Goal: Transaction & Acquisition: Purchase product/service

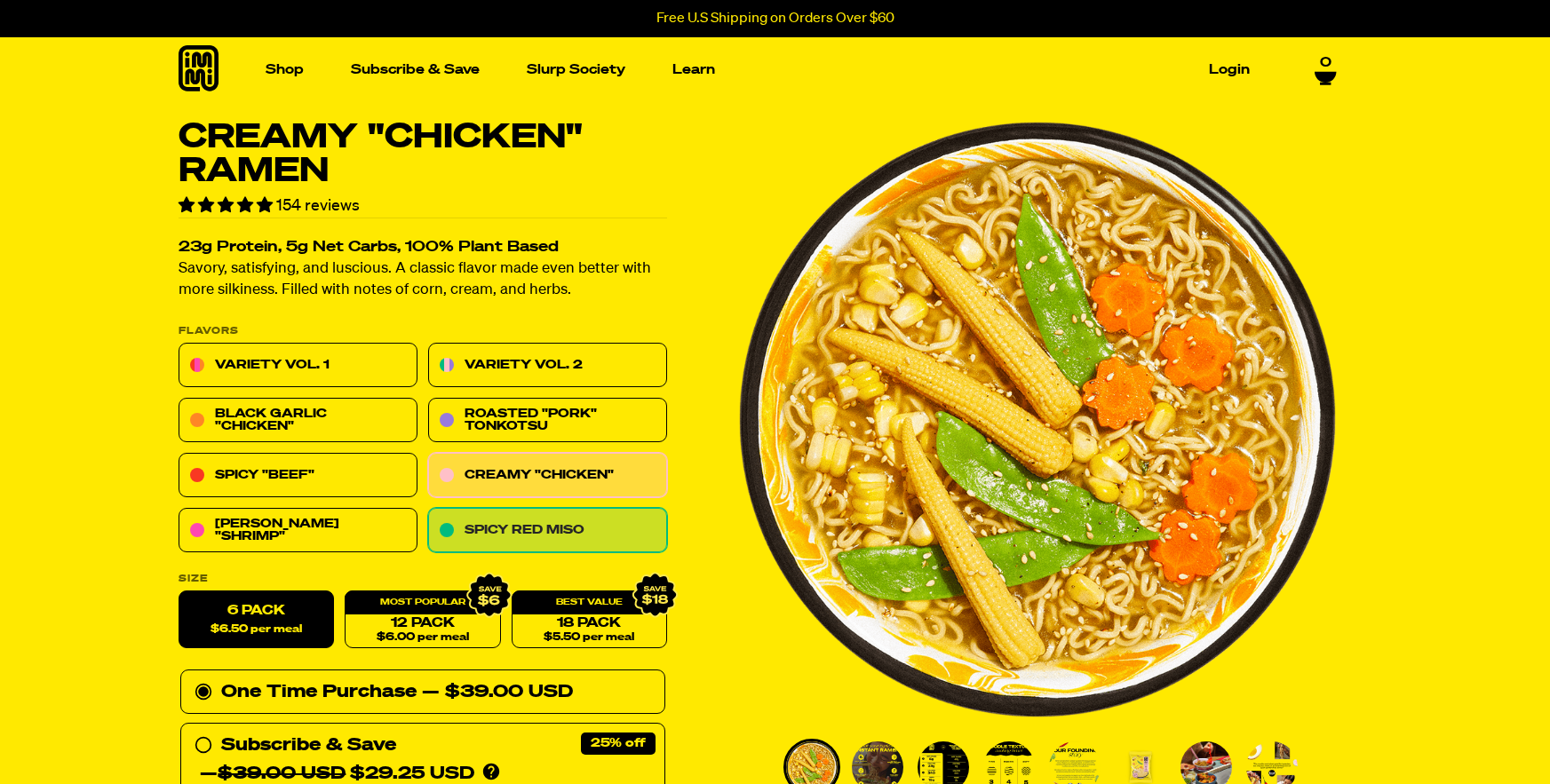
click at [569, 531] on link "Spicy Red Miso" at bounding box center [548, 531] width 239 height 45
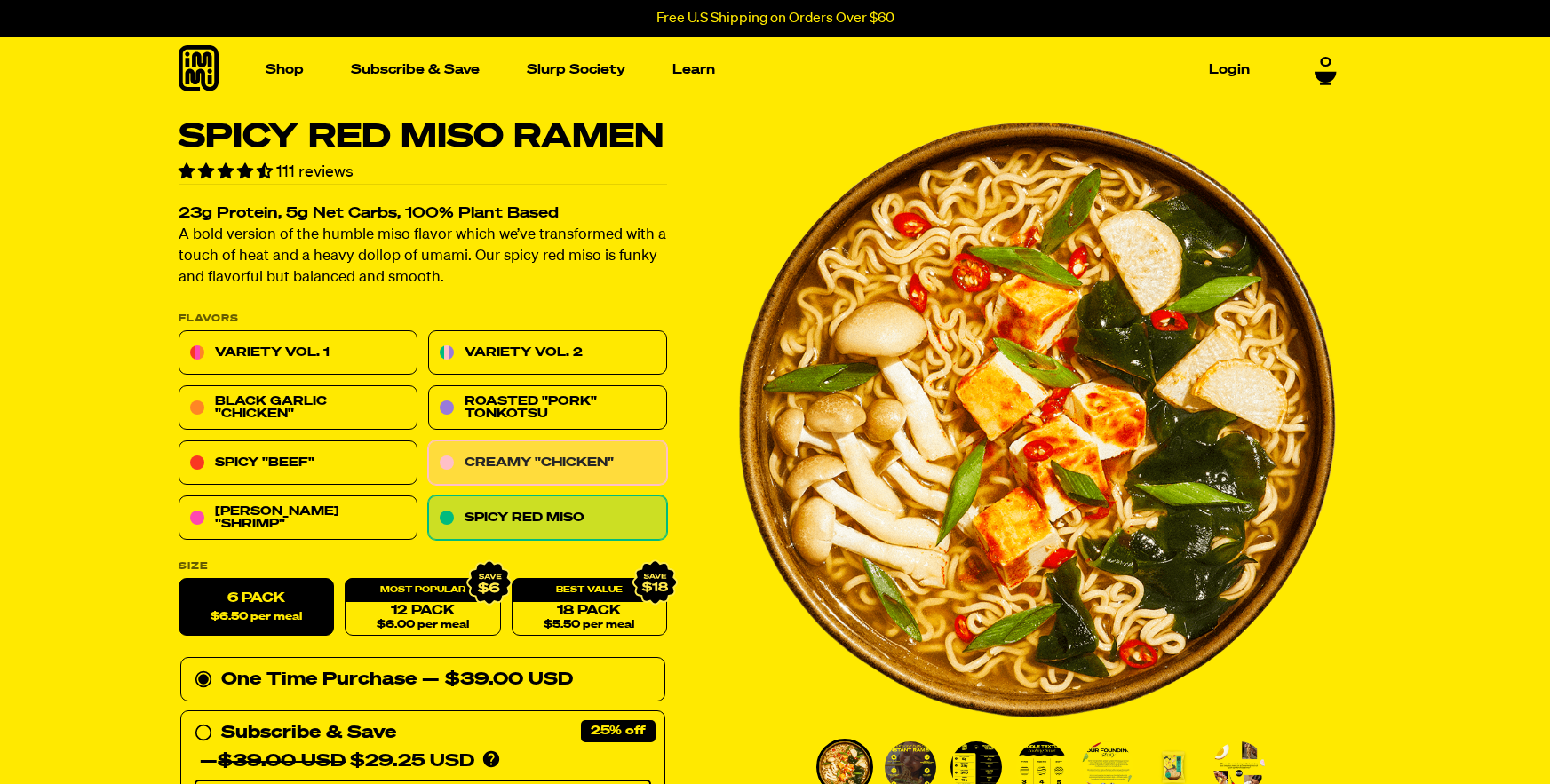
click at [538, 453] on link "Creamy "Chicken"" at bounding box center [548, 463] width 239 height 45
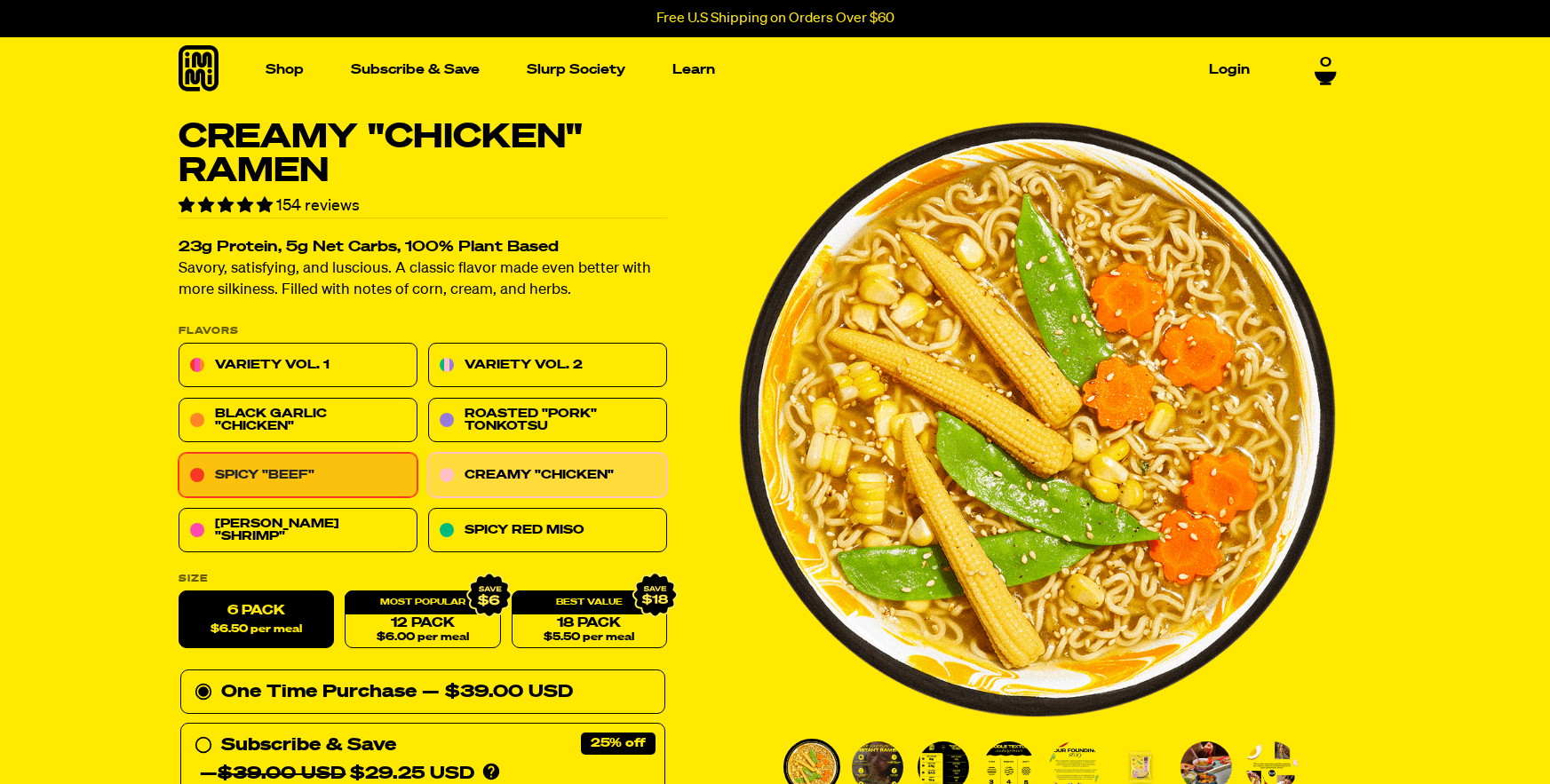
click at [322, 479] on link "Spicy "Beef"" at bounding box center [297, 476] width 239 height 45
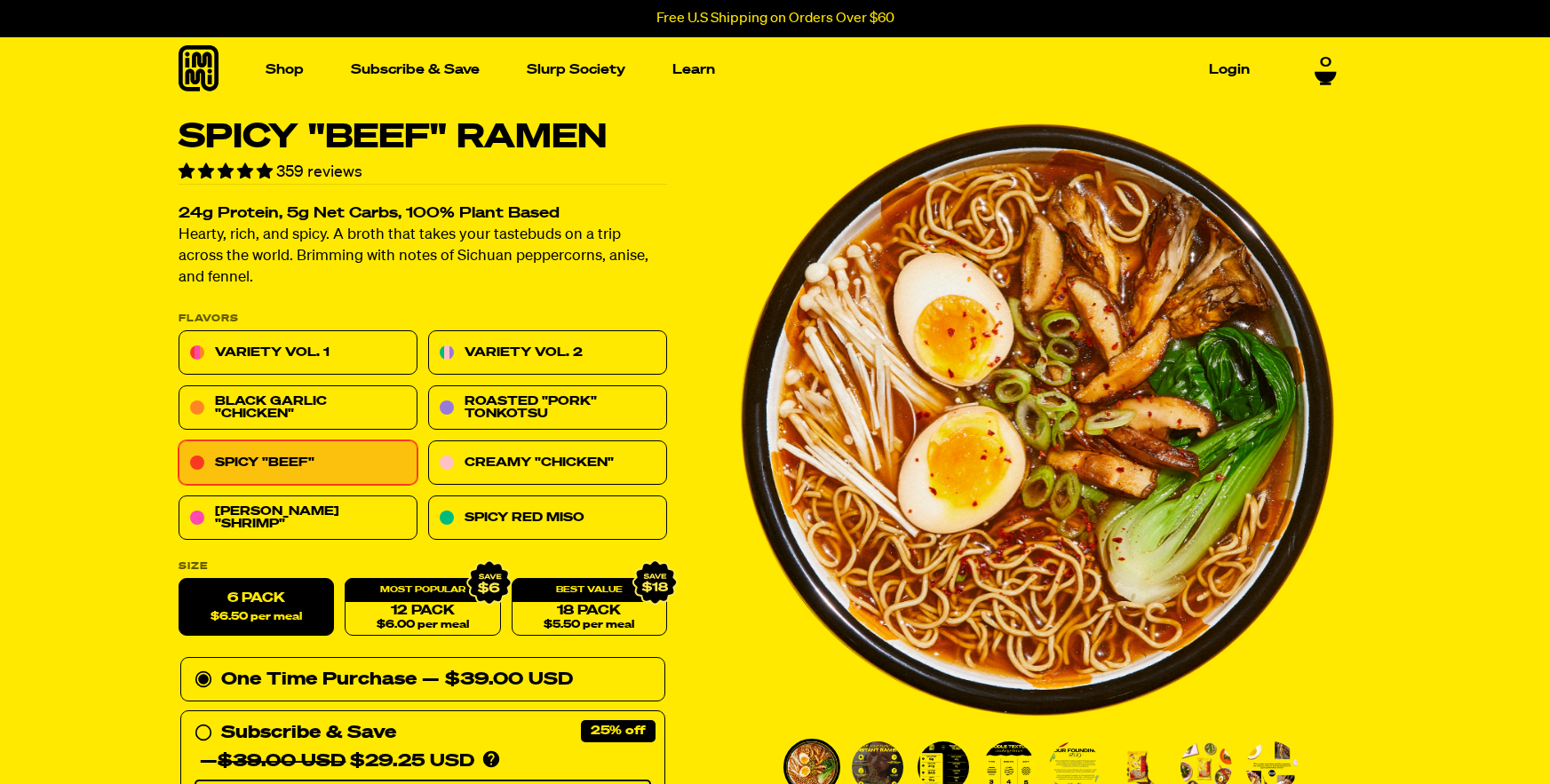
click at [331, 429] on div "Variety Vol. 1 Variety Vol. 2 Black Garlic "Chicken" Roasted "Pork" Tonkotsu Sp…" at bounding box center [422, 436] width 488 height 210
click at [337, 405] on link "Black Garlic "Chicken"" at bounding box center [297, 408] width 239 height 45
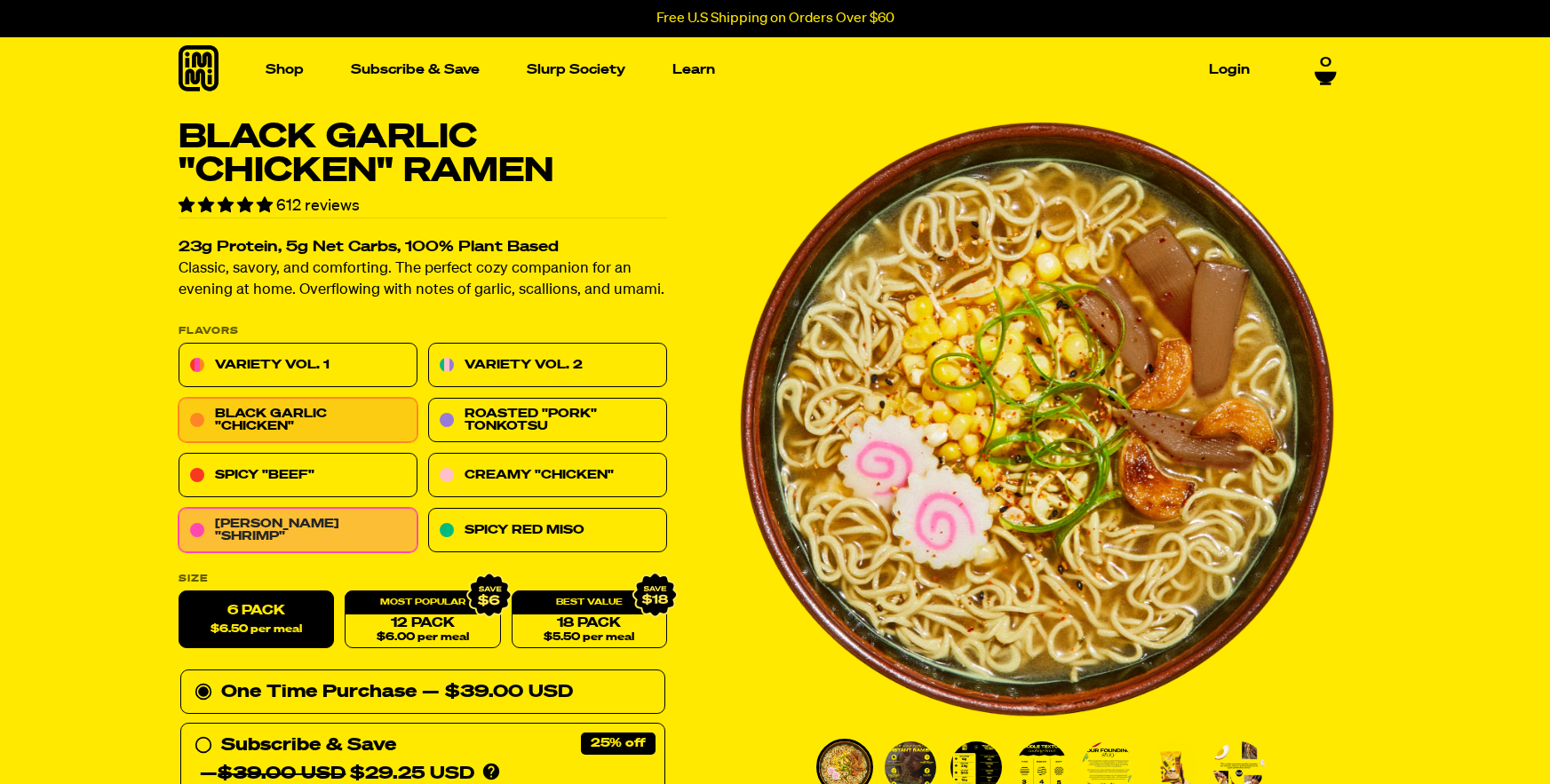
click at [317, 528] on link "[PERSON_NAME] "Shrimp"" at bounding box center [297, 531] width 239 height 45
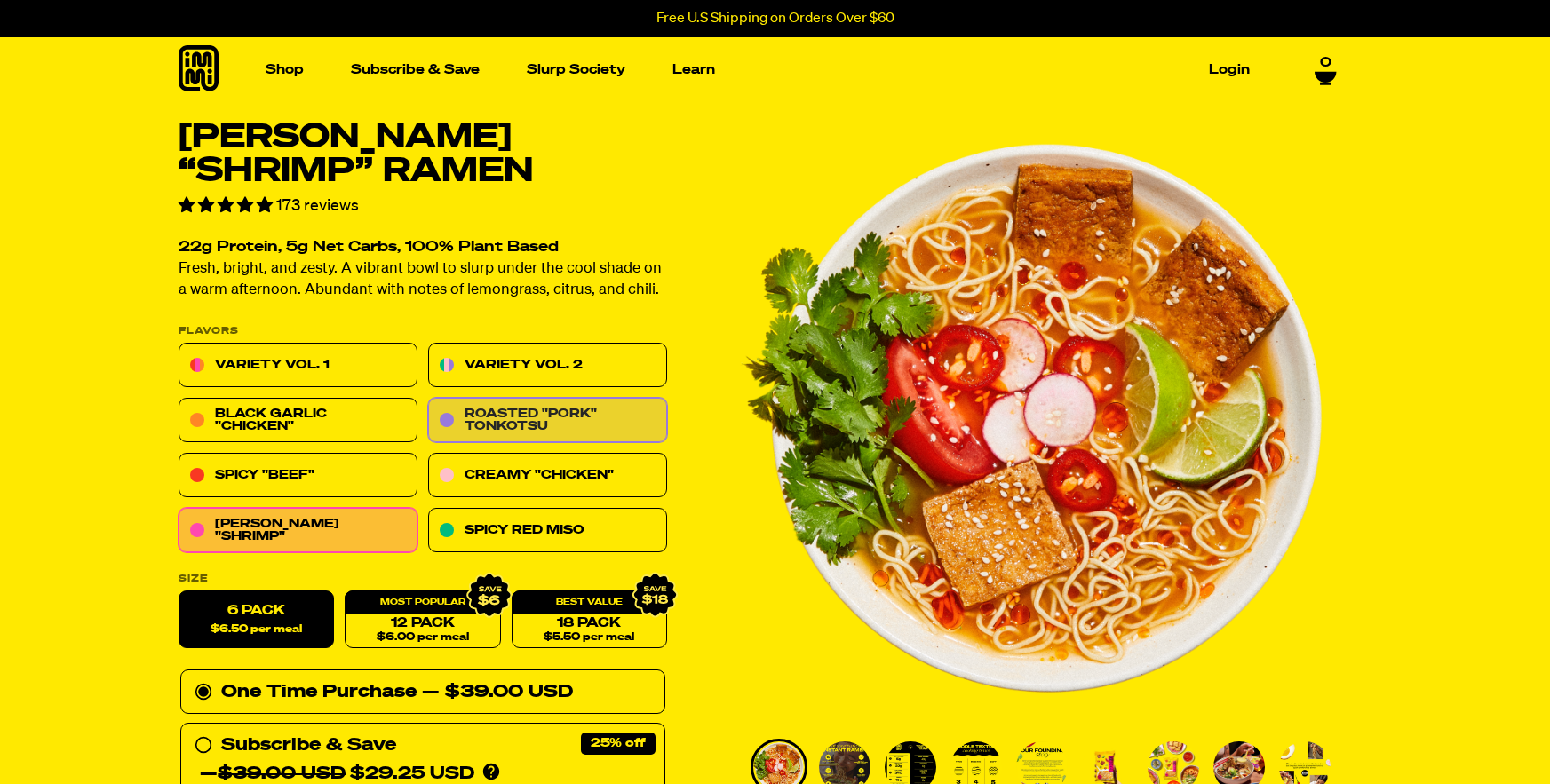
click at [549, 418] on link "Roasted "Pork" Tonkotsu" at bounding box center [548, 421] width 239 height 45
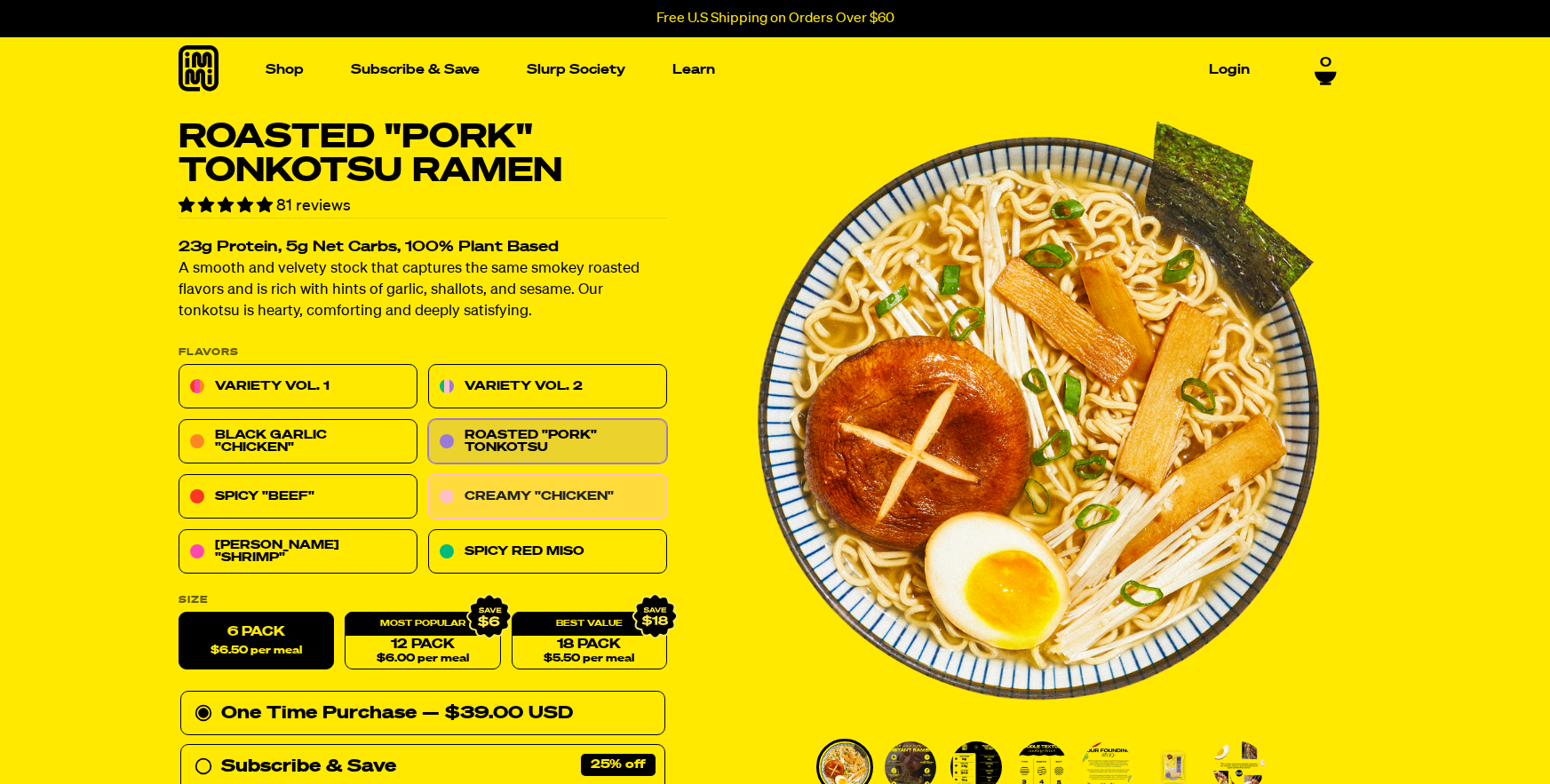
click at [570, 489] on link "Creamy "Chicken"" at bounding box center [548, 498] width 239 height 45
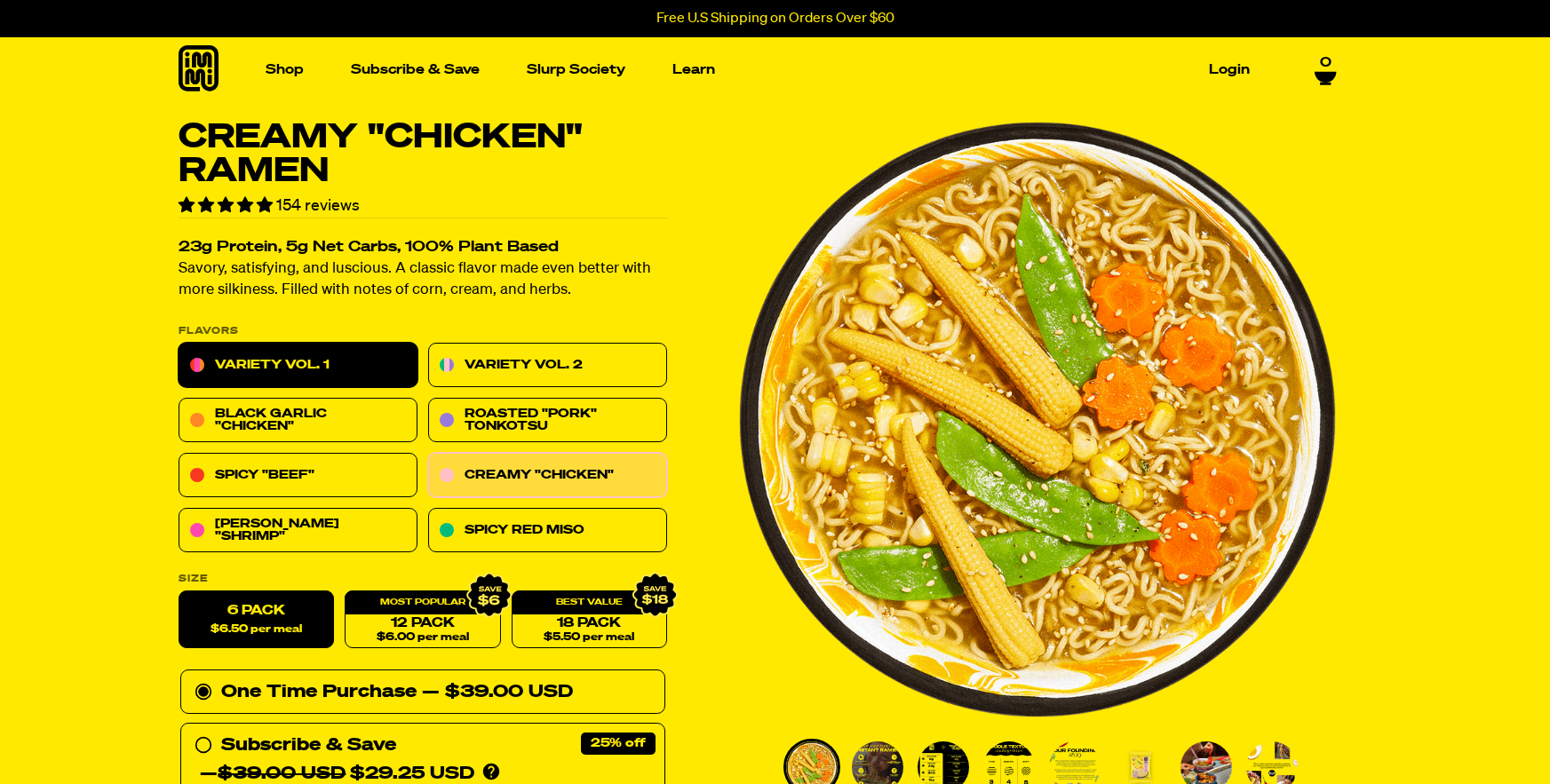
click at [352, 364] on link "Variety Vol. 1" at bounding box center [297, 366] width 239 height 45
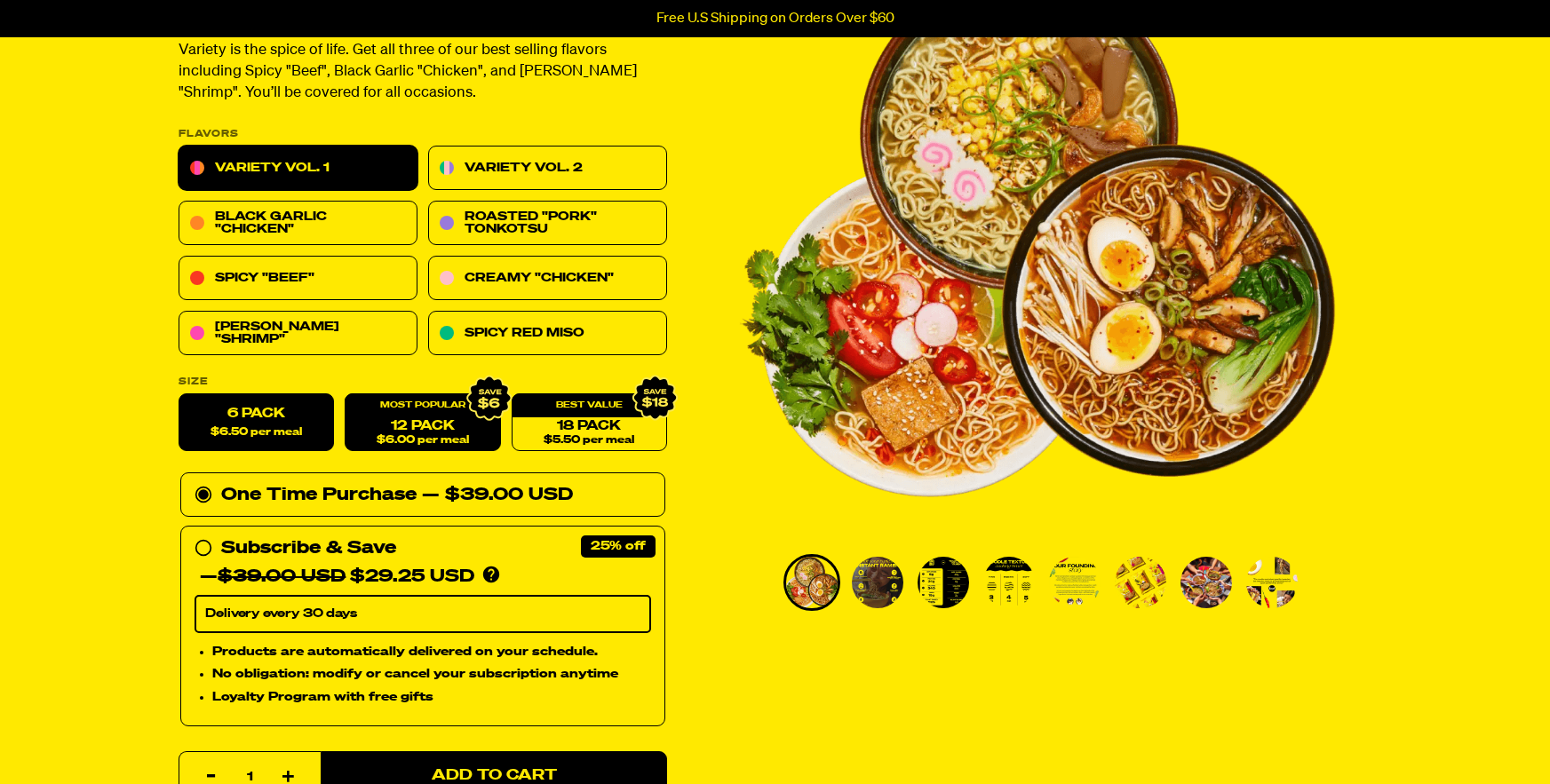
click at [478, 430] on link "12 Pack $6.00 per meal" at bounding box center [422, 423] width 156 height 57
radio input "false"
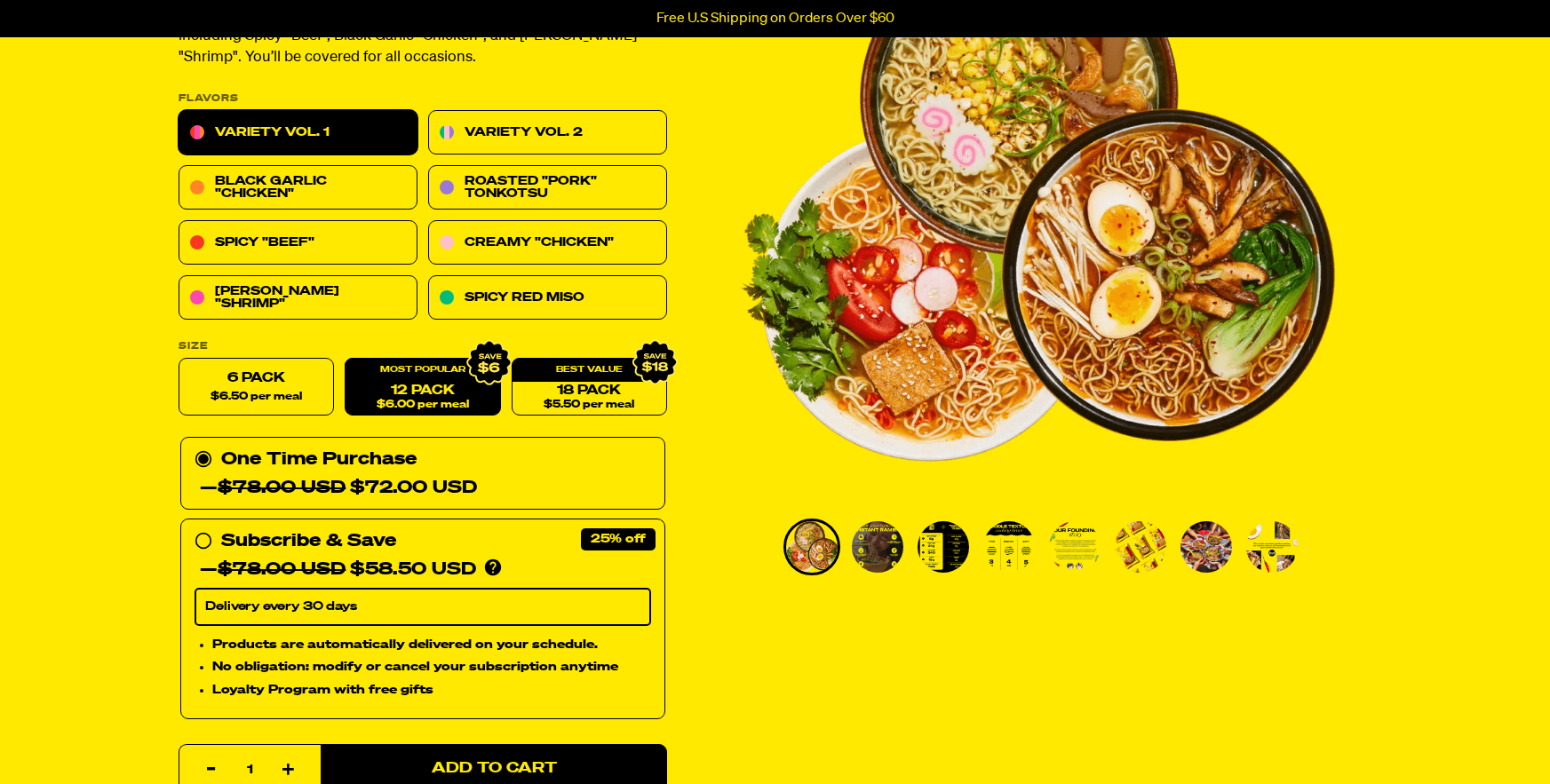
scroll to position [221, 0]
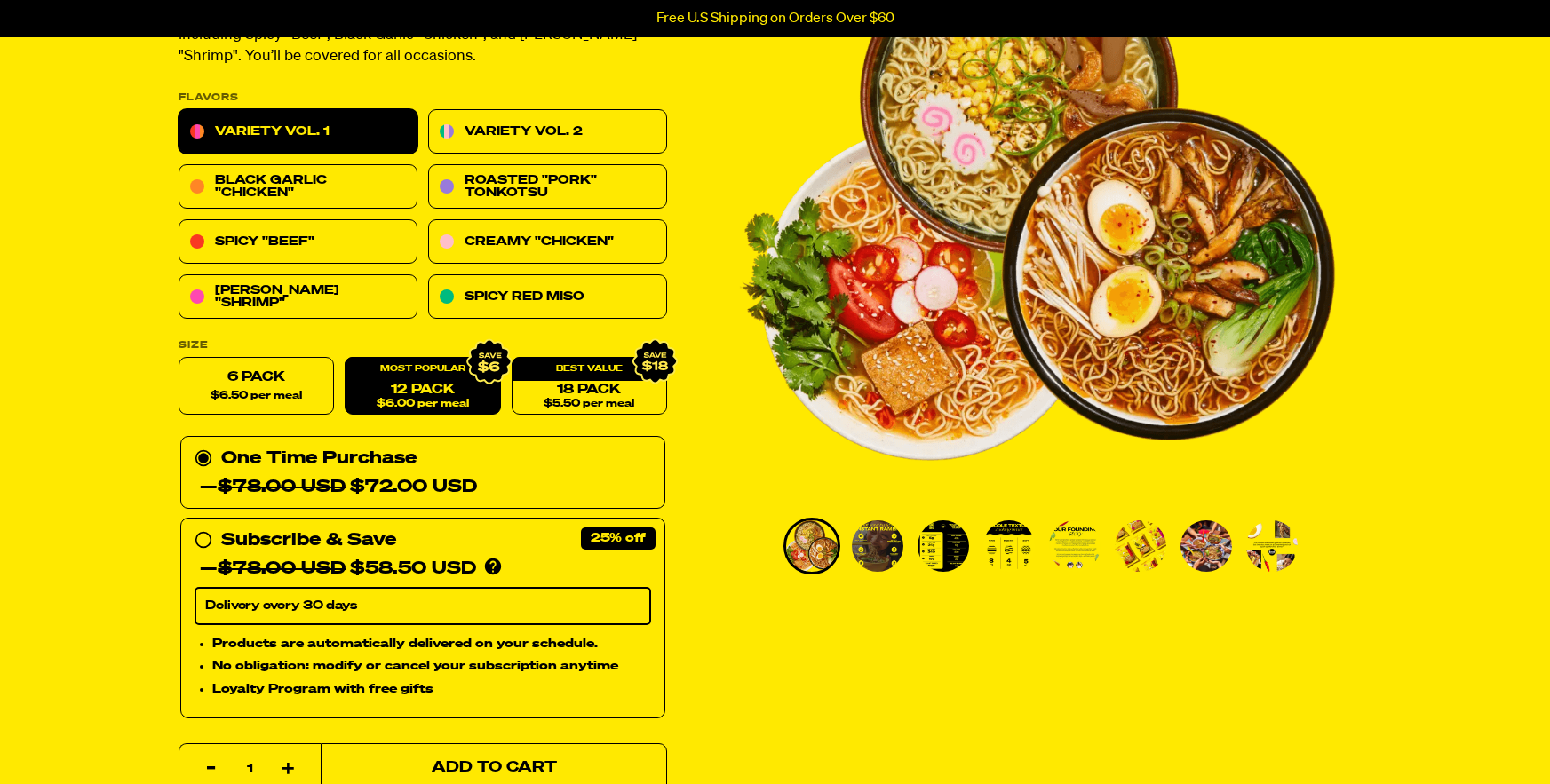
click at [445, 761] on span "Add to Cart" at bounding box center [494, 769] width 126 height 15
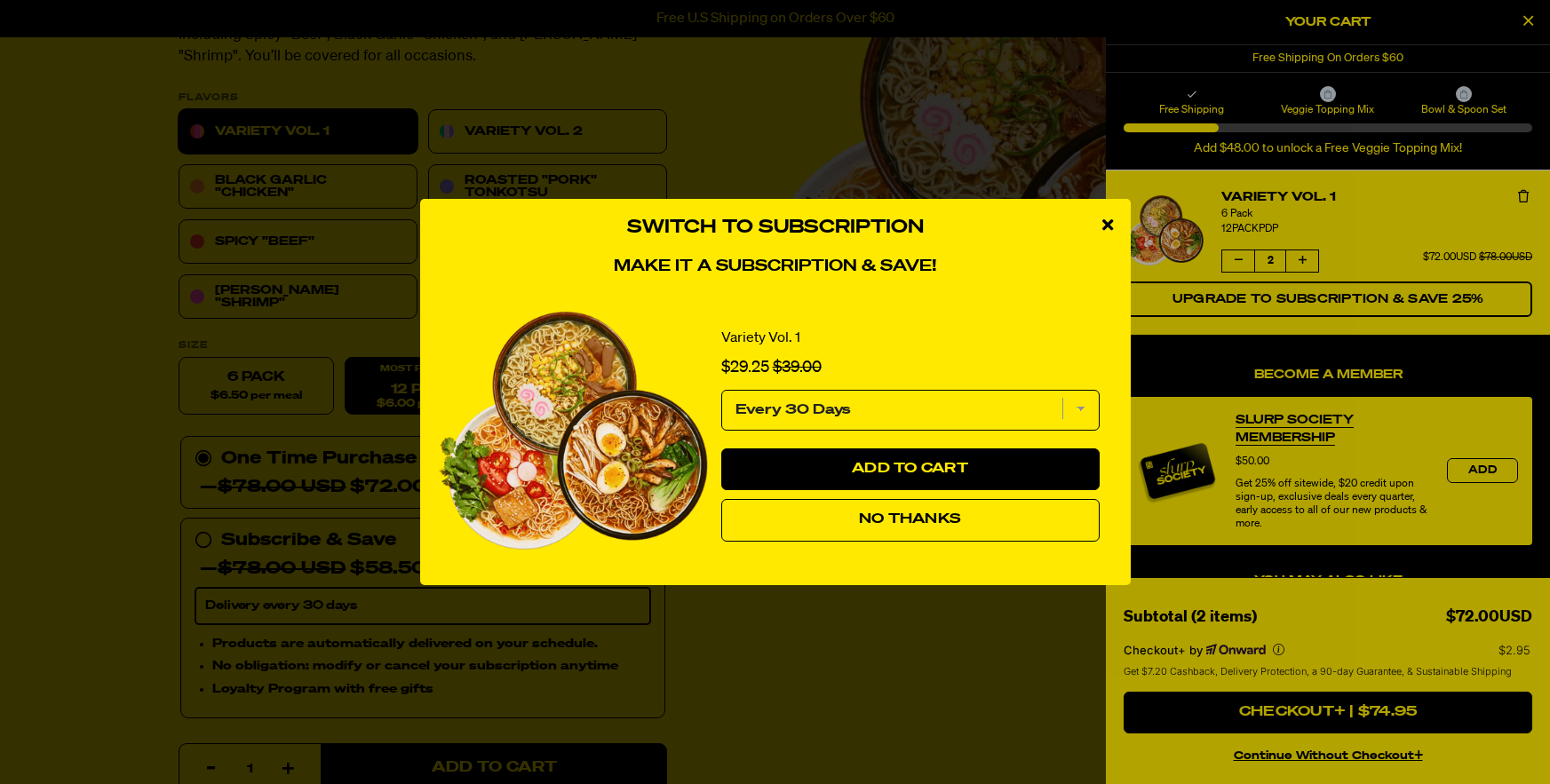
click at [837, 695] on div "Switch to Subscription Make it a subscription & save! Variety Vol. 1 Sale price…" at bounding box center [775, 392] width 1550 height 784
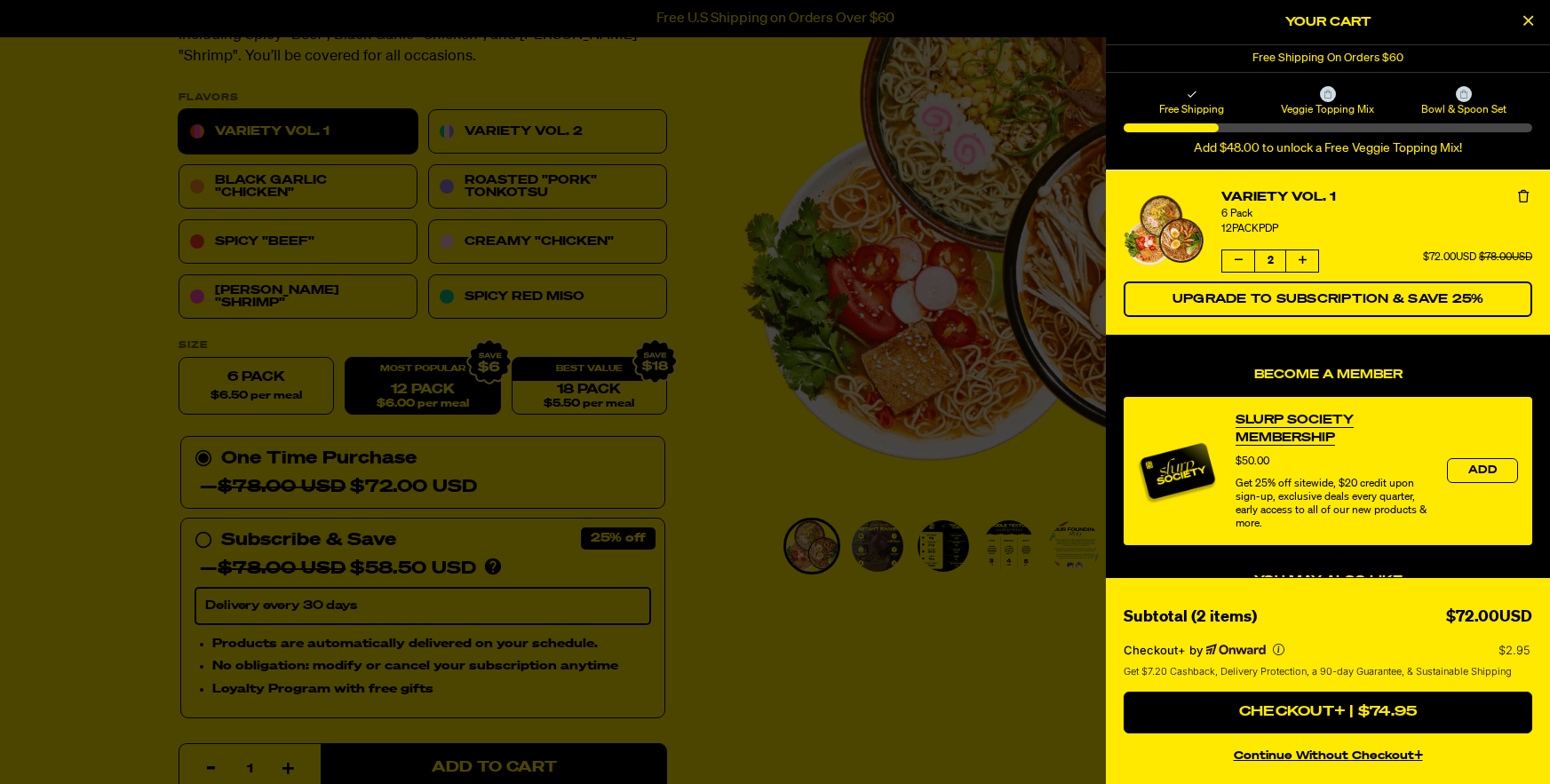
click at [685, 618] on div at bounding box center [775, 392] width 1550 height 784
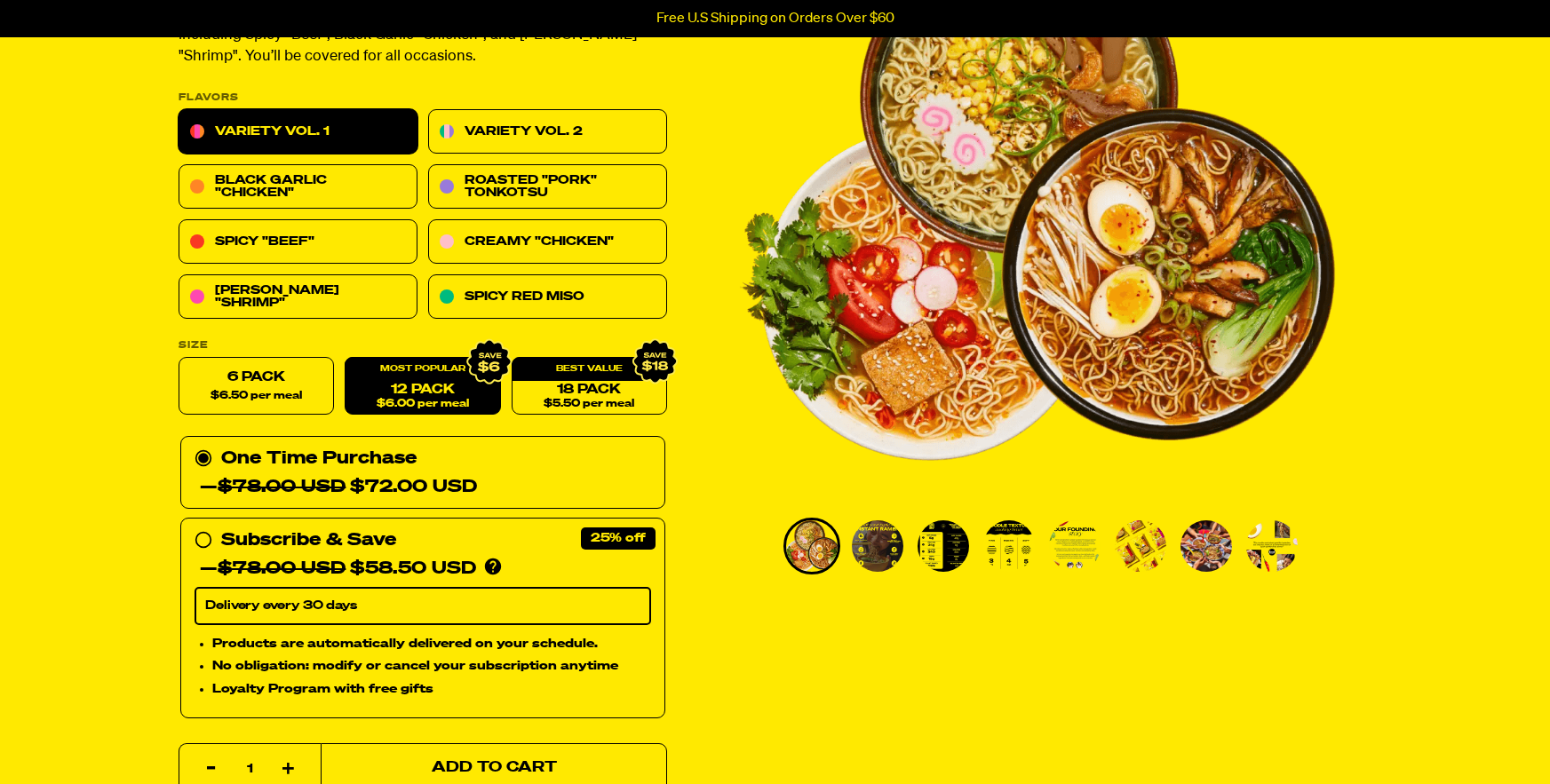
scroll to position [228, 0]
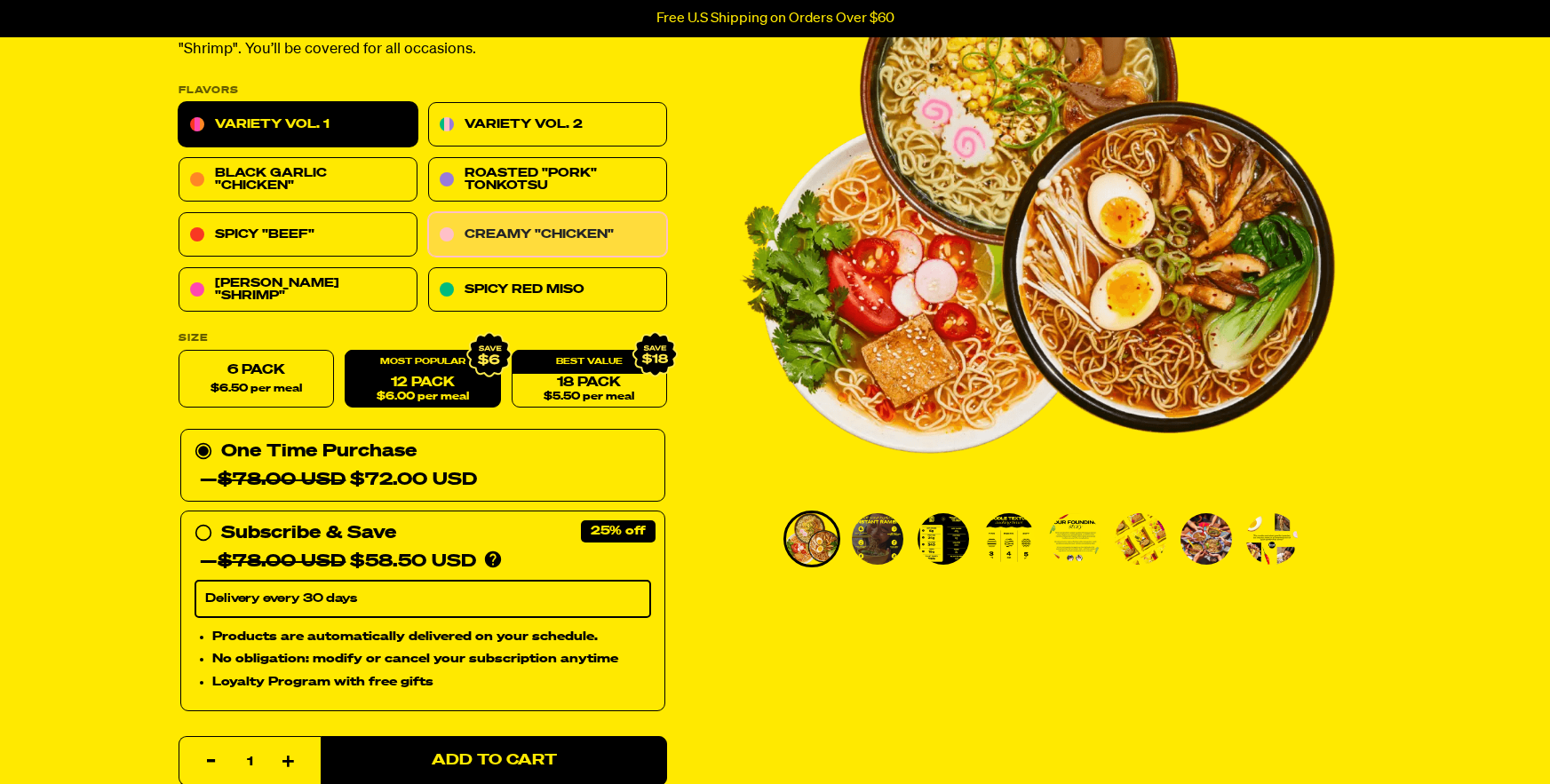
click at [610, 227] on link "Creamy "Chicken"" at bounding box center [548, 235] width 239 height 45
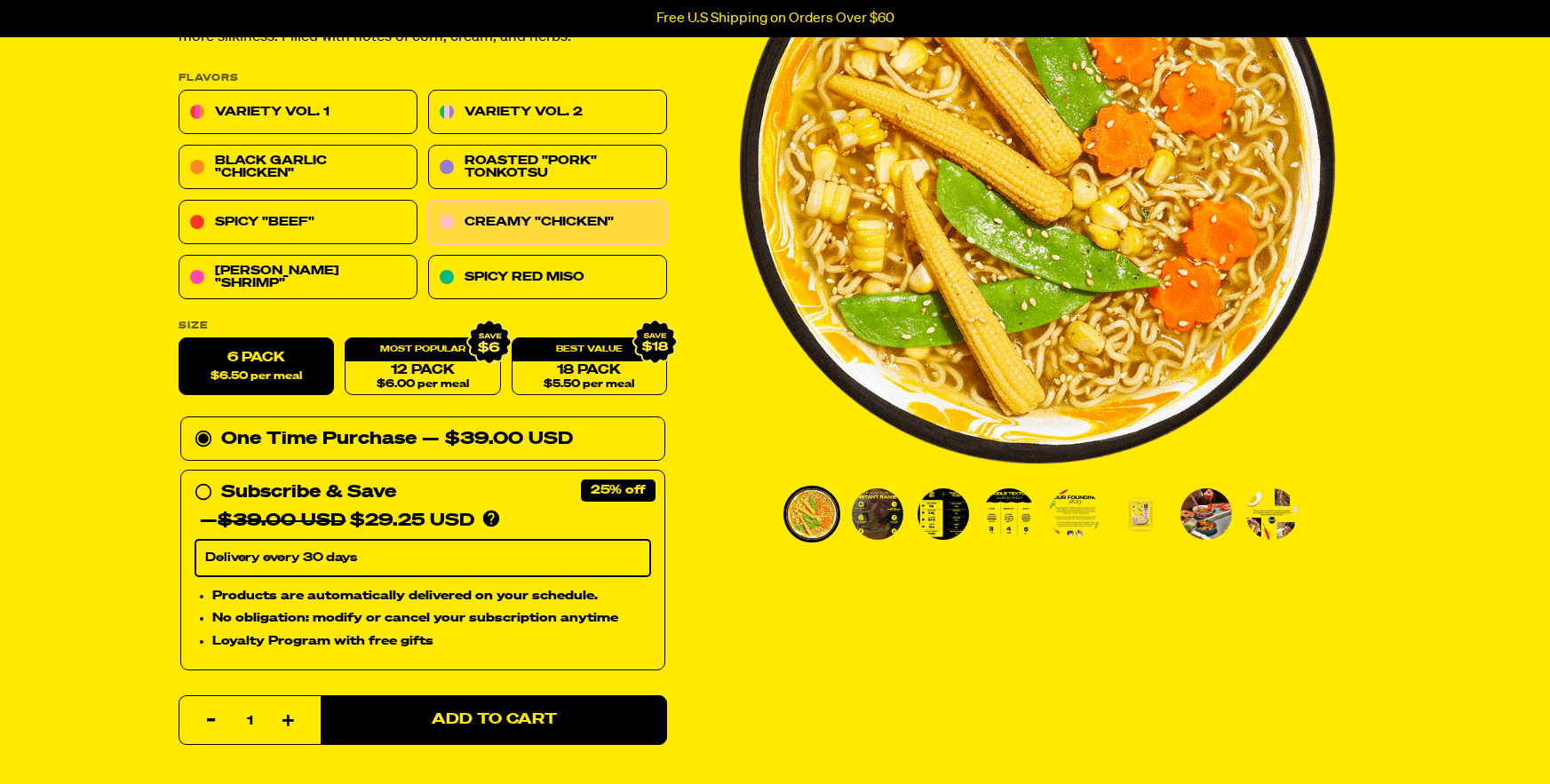
scroll to position [282, 0]
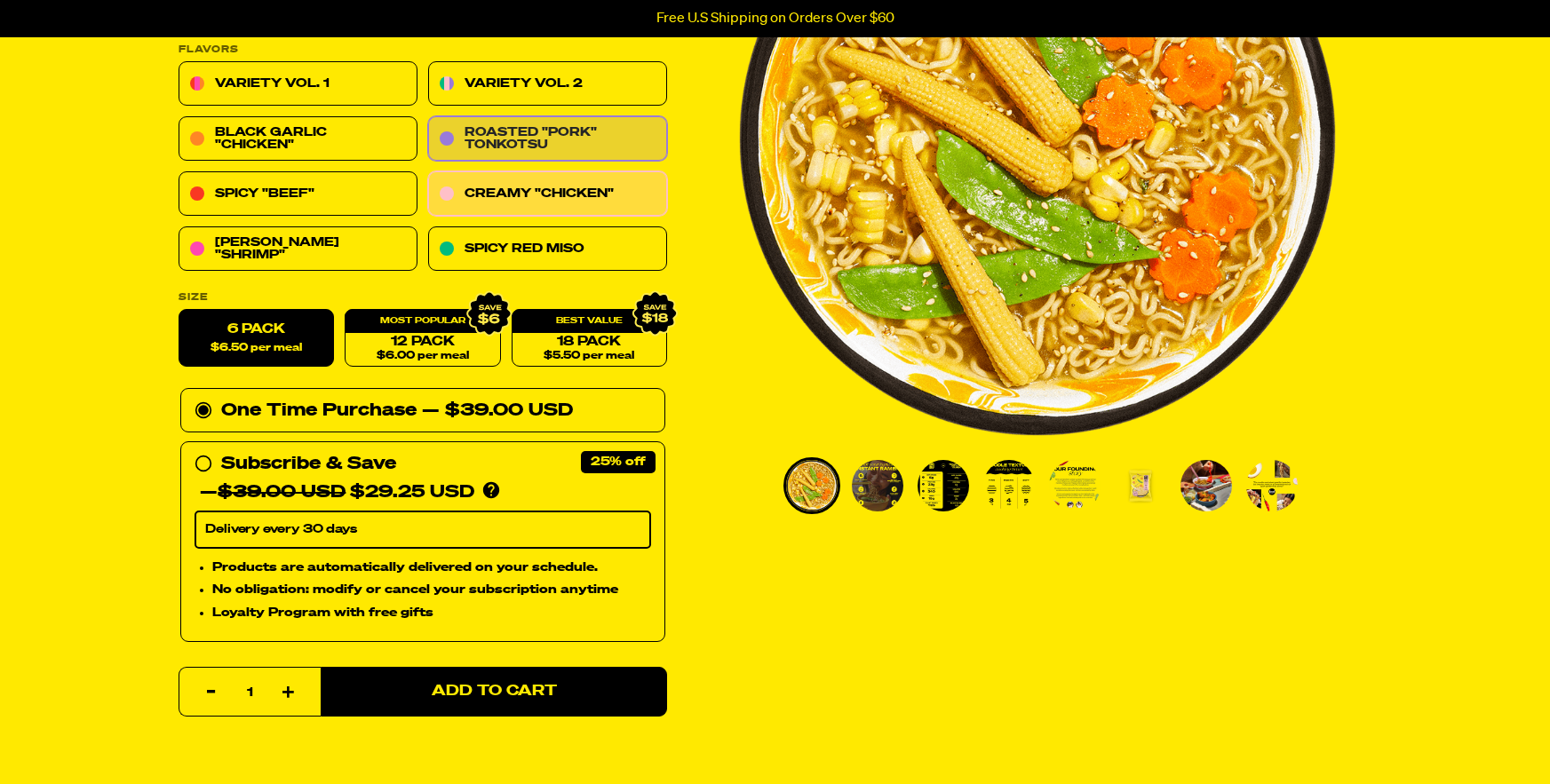
click at [610, 134] on link "Roasted "Pork" Tonkotsu" at bounding box center [548, 139] width 239 height 45
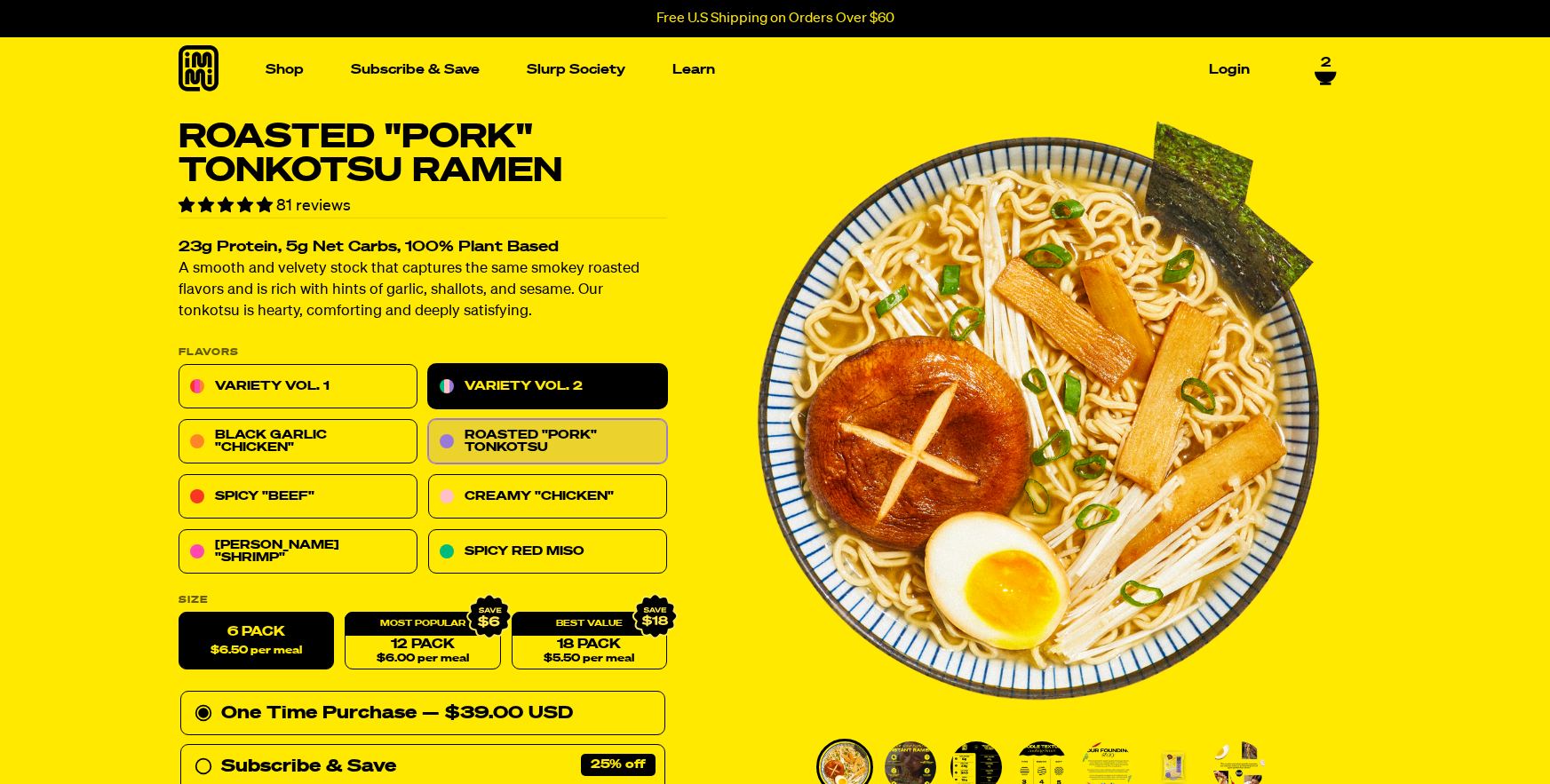
click at [592, 384] on link "Variety Vol. 2" at bounding box center [548, 387] width 239 height 45
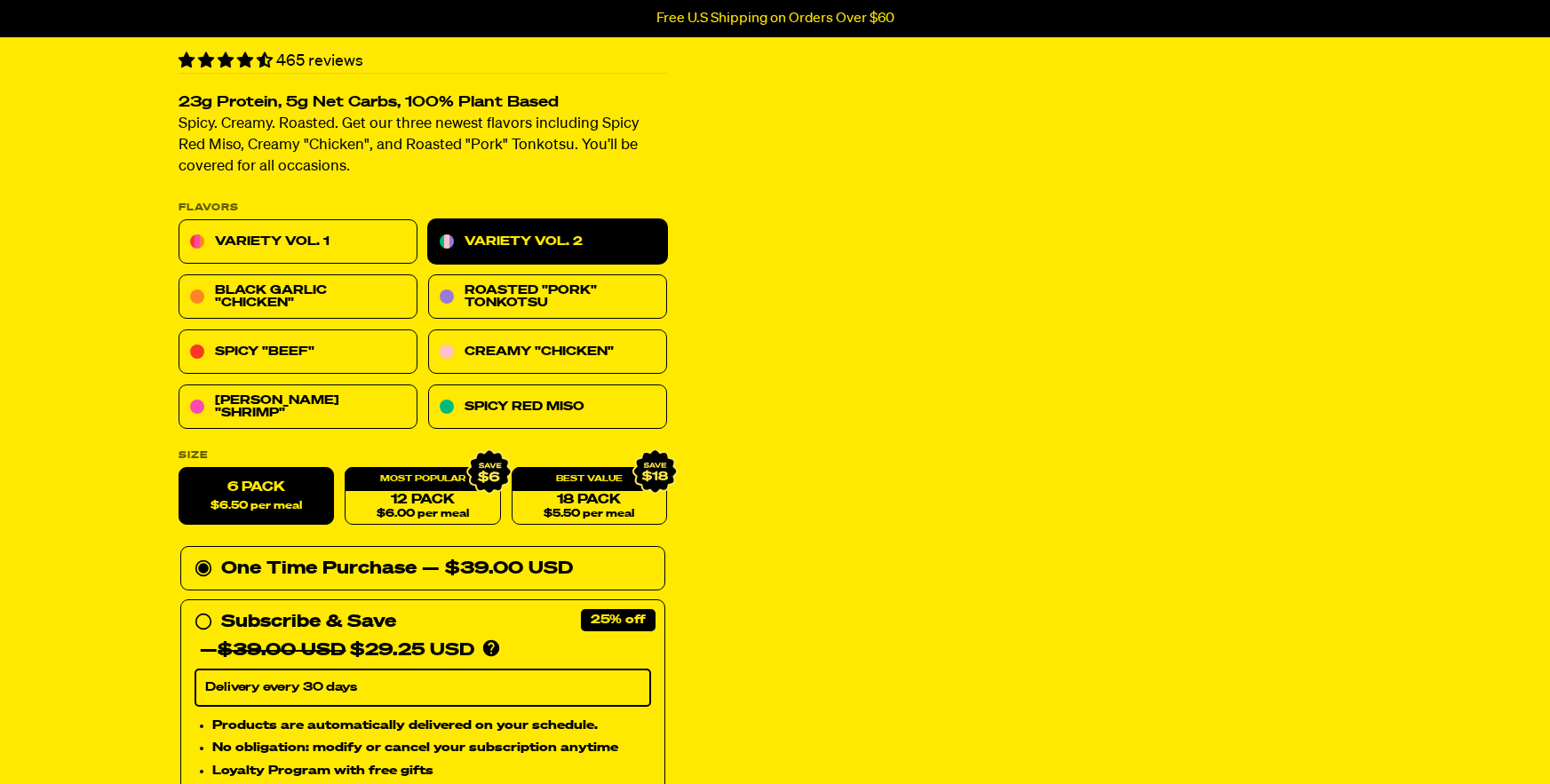
scroll to position [254, 0]
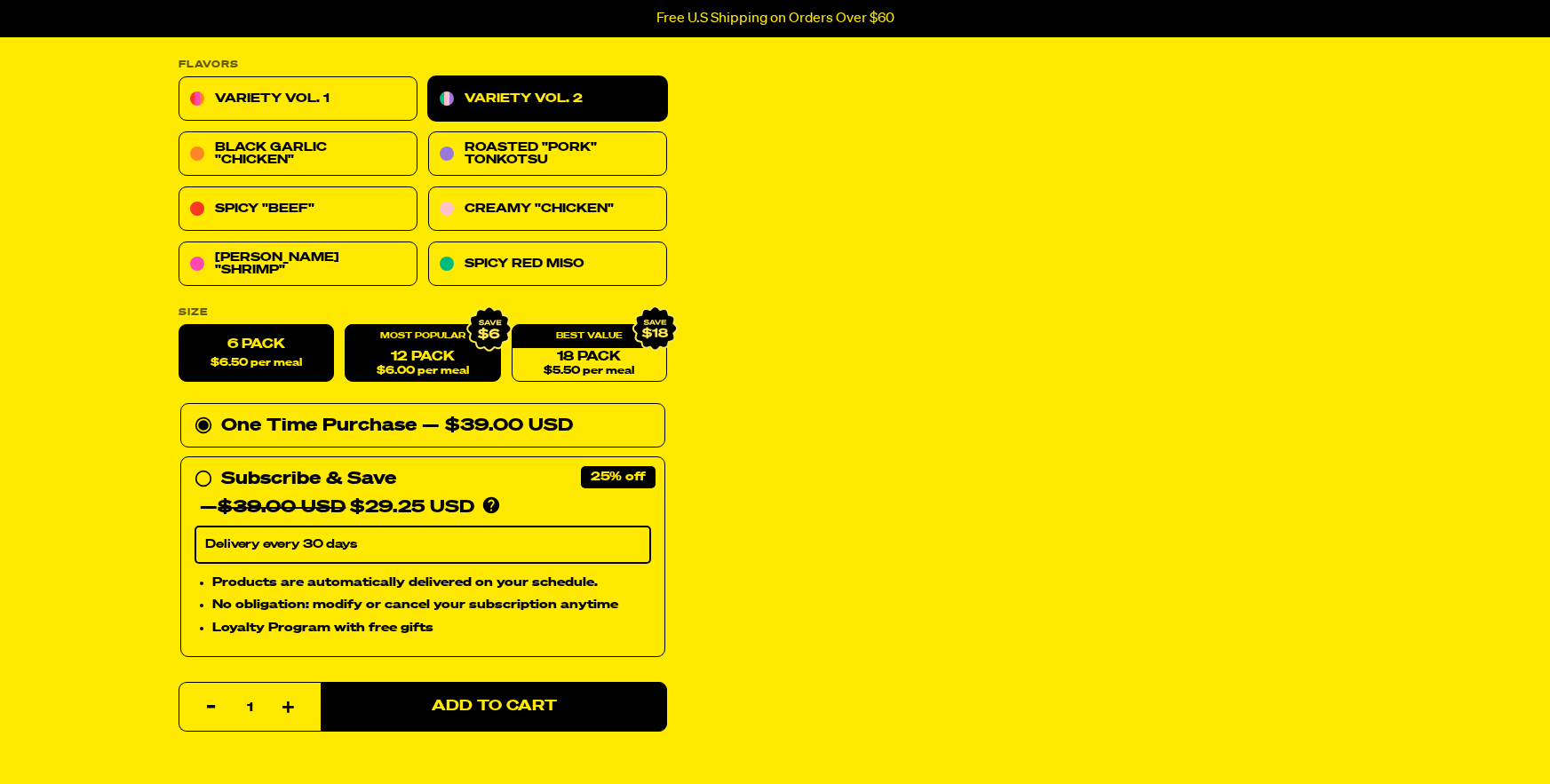
click at [448, 353] on link "12 Pack $6.00 per meal" at bounding box center [422, 353] width 156 height 57
radio input "false"
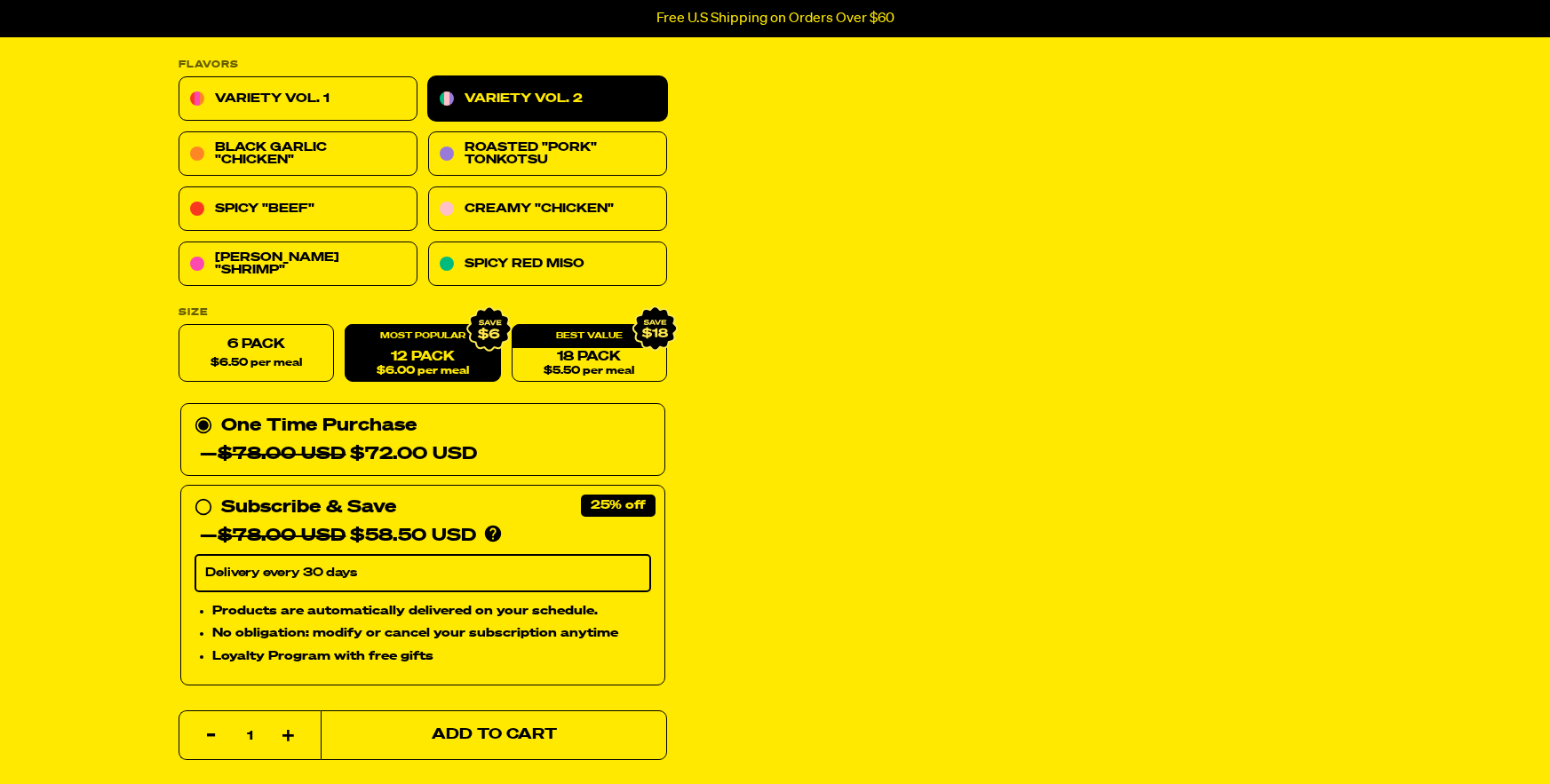
click at [481, 729] on span "Add to Cart" at bounding box center [494, 736] width 126 height 15
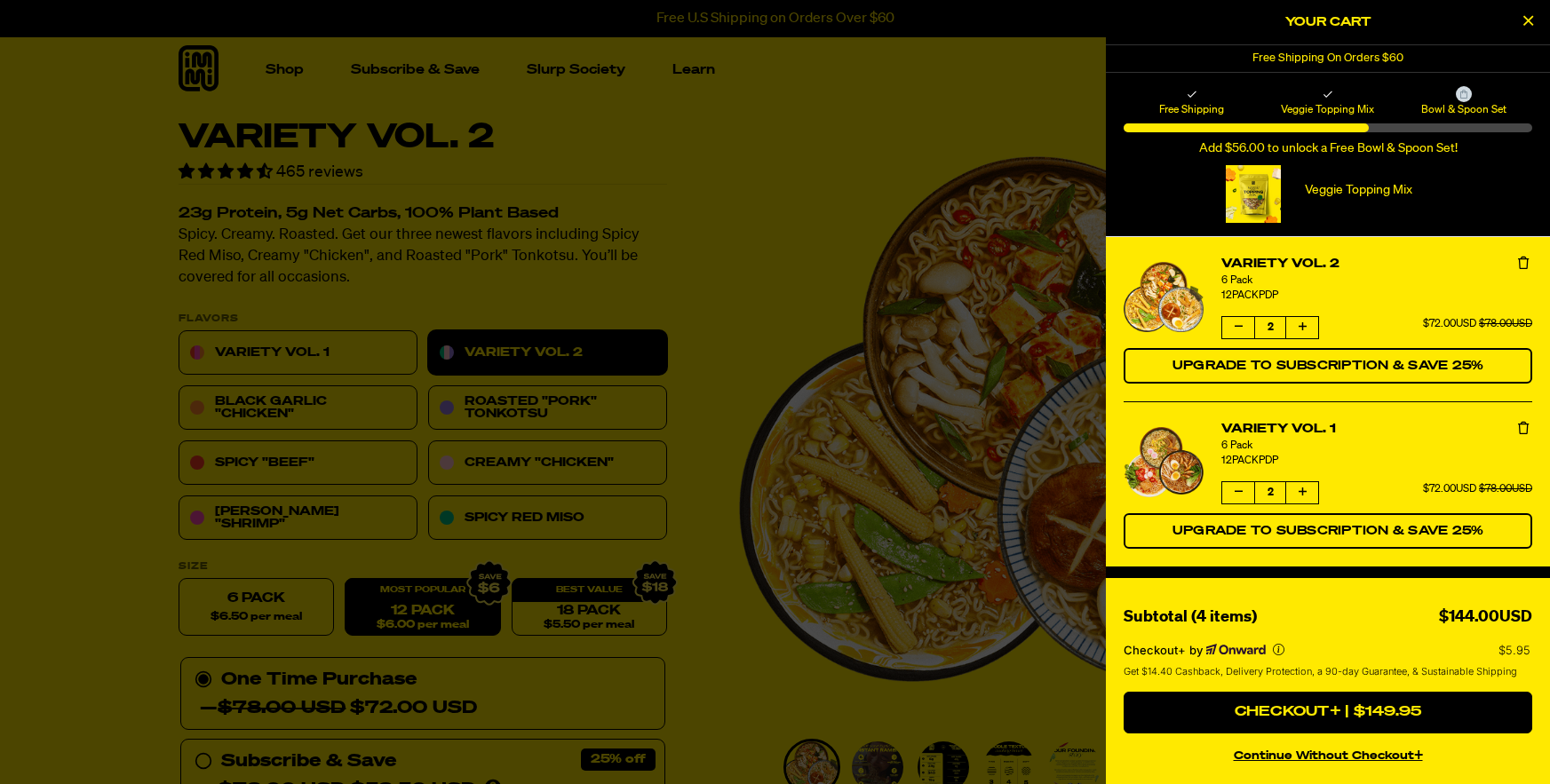
click at [1321, 190] on p "Veggie Topping Mix" at bounding box center [1358, 190] width 143 height 15
click at [1245, 192] on div at bounding box center [1253, 194] width 55 height 57
click at [847, 99] on div at bounding box center [775, 392] width 1550 height 784
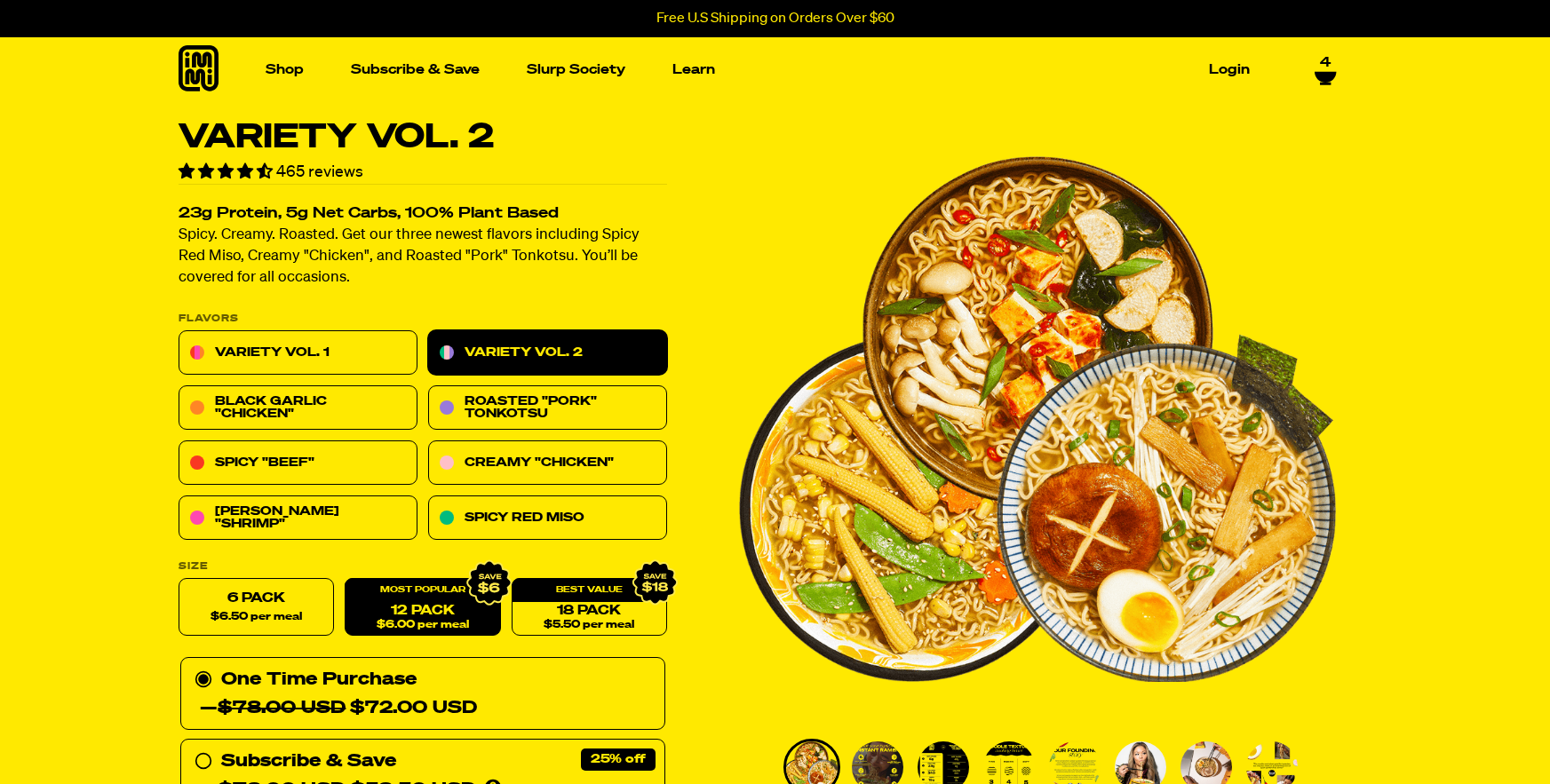
scroll to position [596, 0]
